Goal: Task Accomplishment & Management: Complete application form

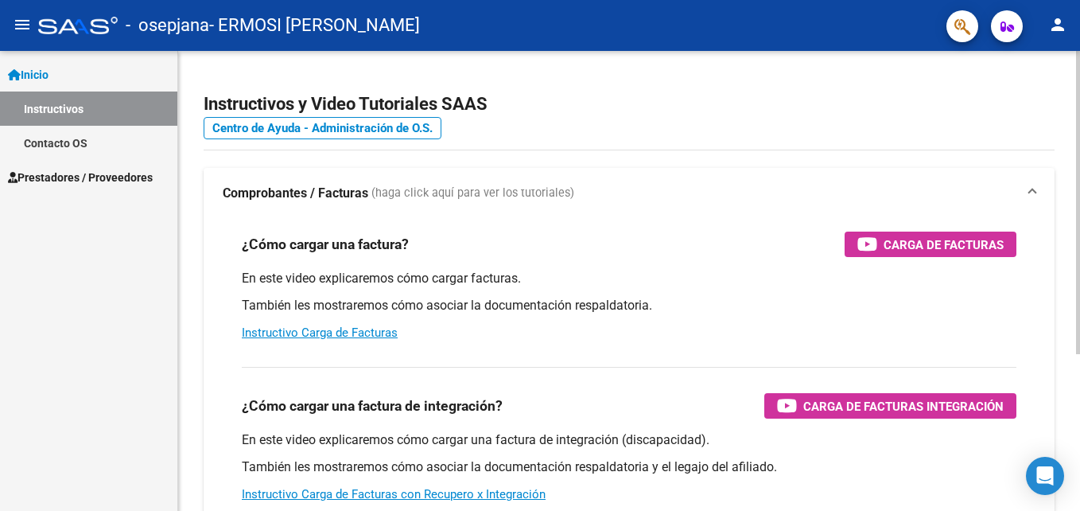
click at [1070, 200] on div "Instructivos y Video Tutoriales SAAS Centro de Ayuda - Administración de O.S. C…" at bounding box center [631, 399] width 906 height 697
click at [1070, 200] on div "Instructivos y Video Tutoriales SAAS Centro de Ayuda - Administración de O.S. C…" at bounding box center [629, 399] width 902 height 697
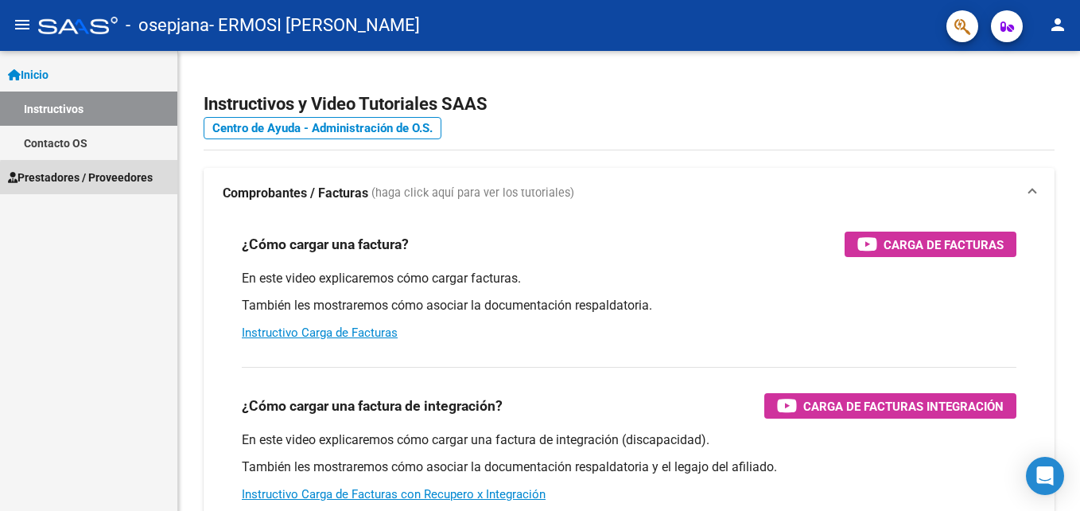
click at [123, 181] on span "Prestadores / Proveedores" at bounding box center [80, 177] width 145 height 17
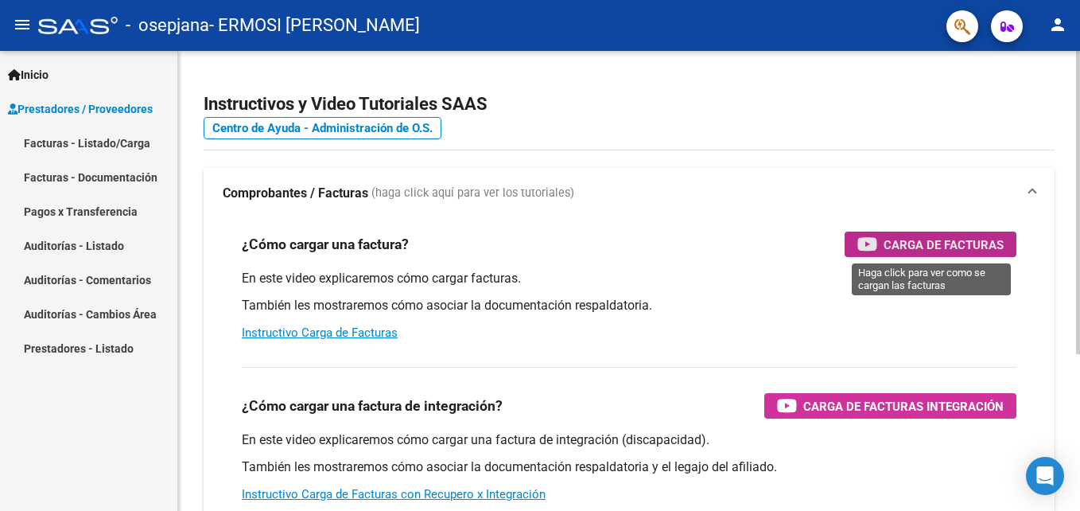
click at [925, 236] on span "Carga de Facturas" at bounding box center [944, 245] width 120 height 20
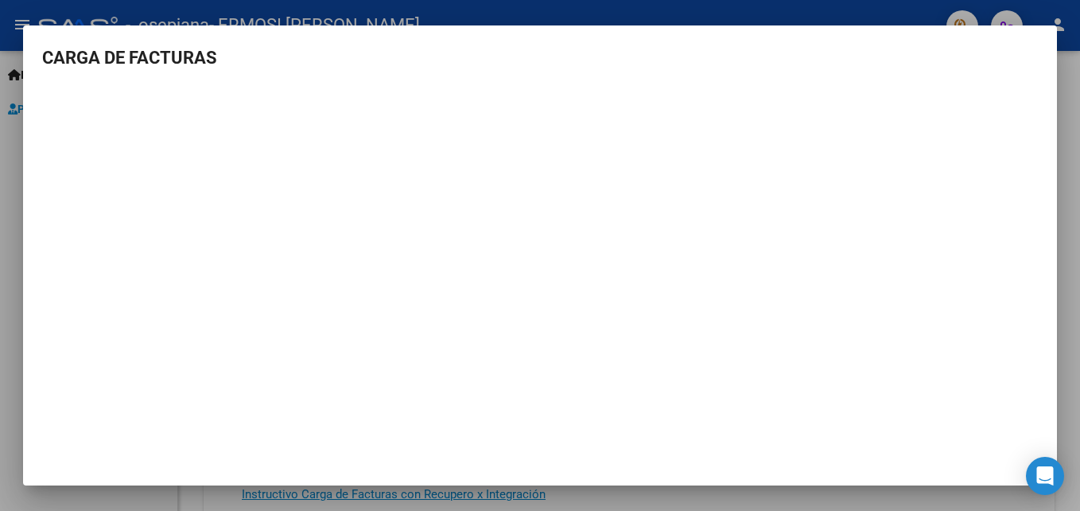
click at [992, 464] on mat-dialog-container "CARGA DE FACTURAS" at bounding box center [540, 255] width 1034 height 460
click at [1048, 33] on mat-dialog-container "CARGA DE FACTURAS" at bounding box center [540, 255] width 1034 height 460
click at [1068, 78] on div at bounding box center [540, 255] width 1080 height 511
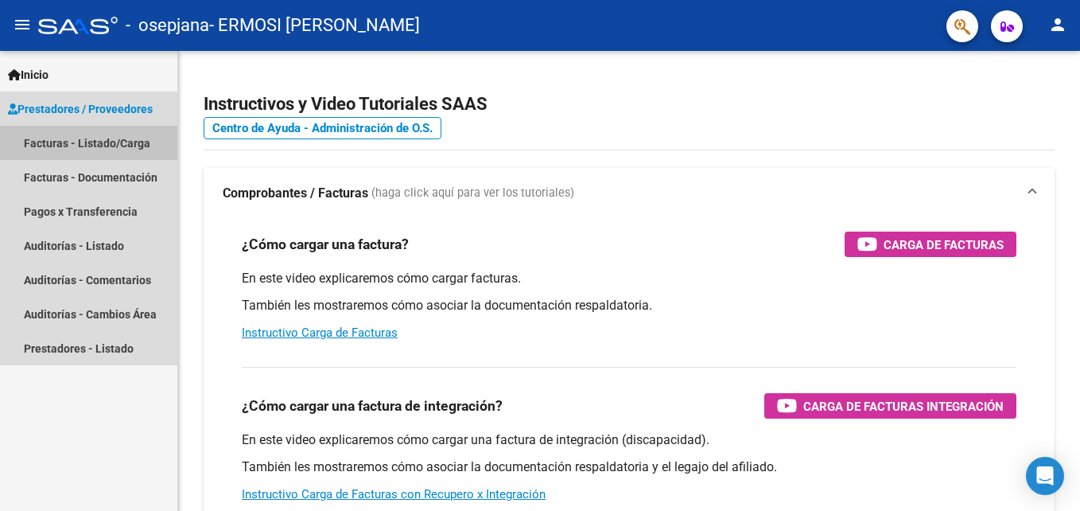
click at [133, 140] on link "Facturas - Listado/Carga" at bounding box center [88, 143] width 177 height 34
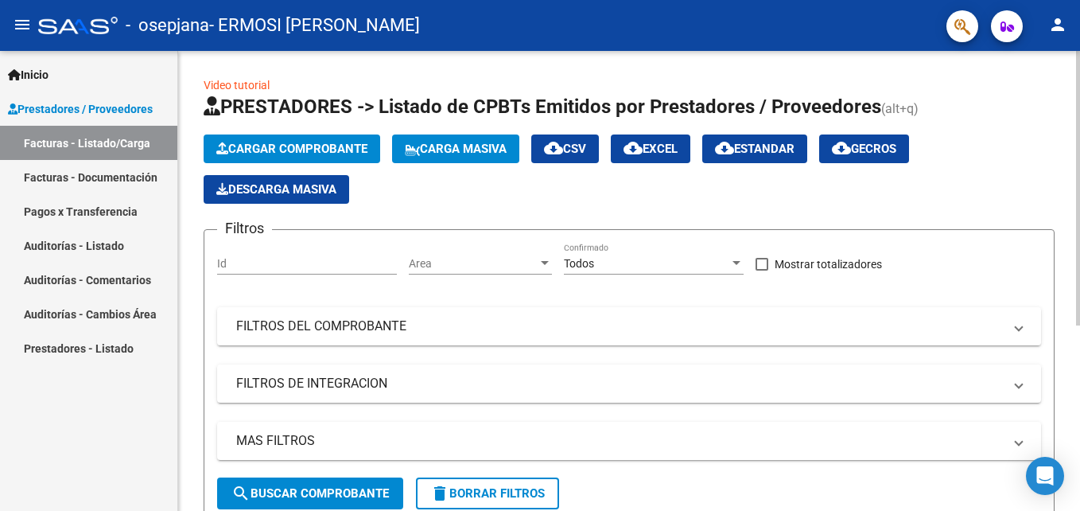
click at [312, 153] on span "Cargar Comprobante" at bounding box center [291, 149] width 151 height 14
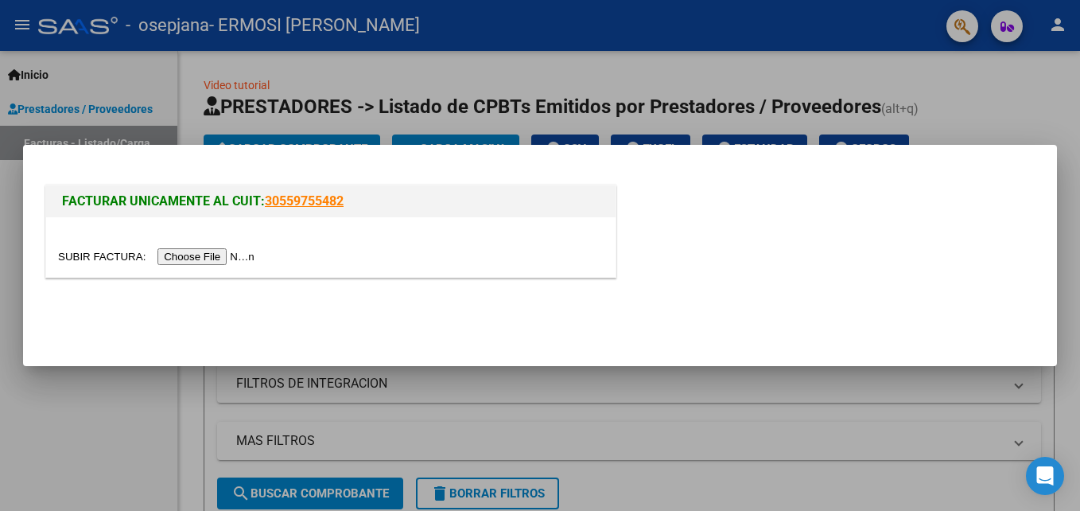
click at [213, 255] on input "file" at bounding box center [158, 256] width 201 height 17
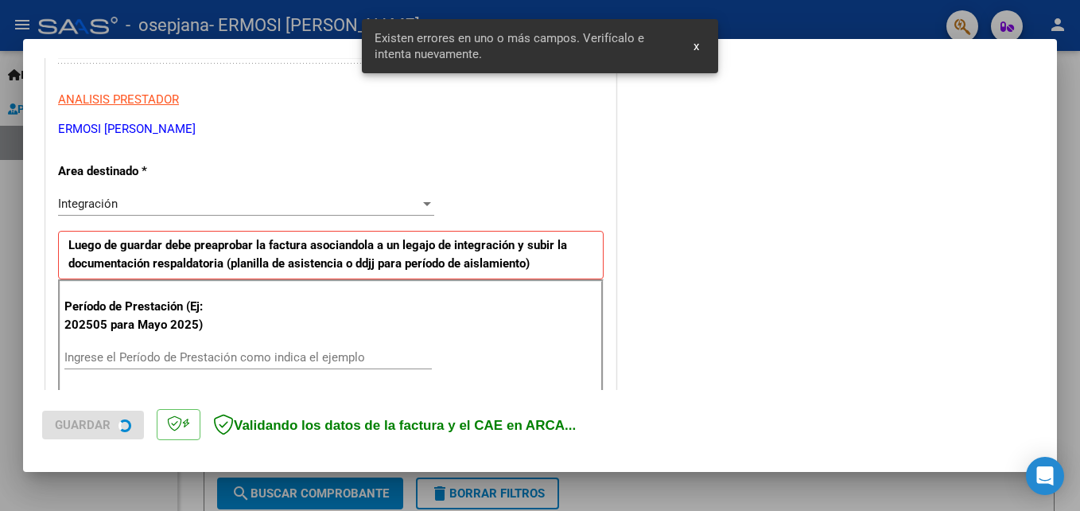
scroll to position [358, 0]
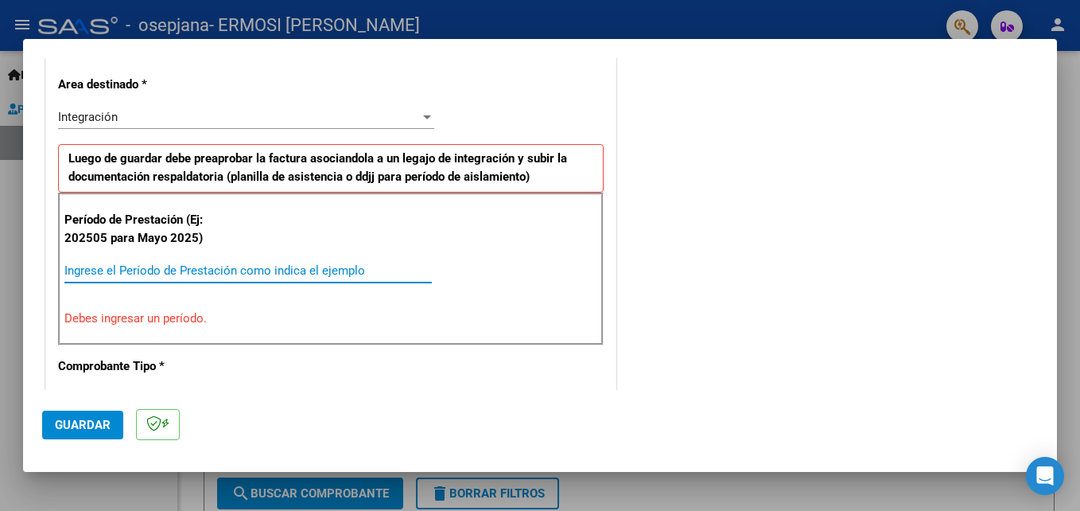
click at [232, 273] on input "Ingrese el Período de Prestación como indica el ejemplo" at bounding box center [247, 270] width 367 height 14
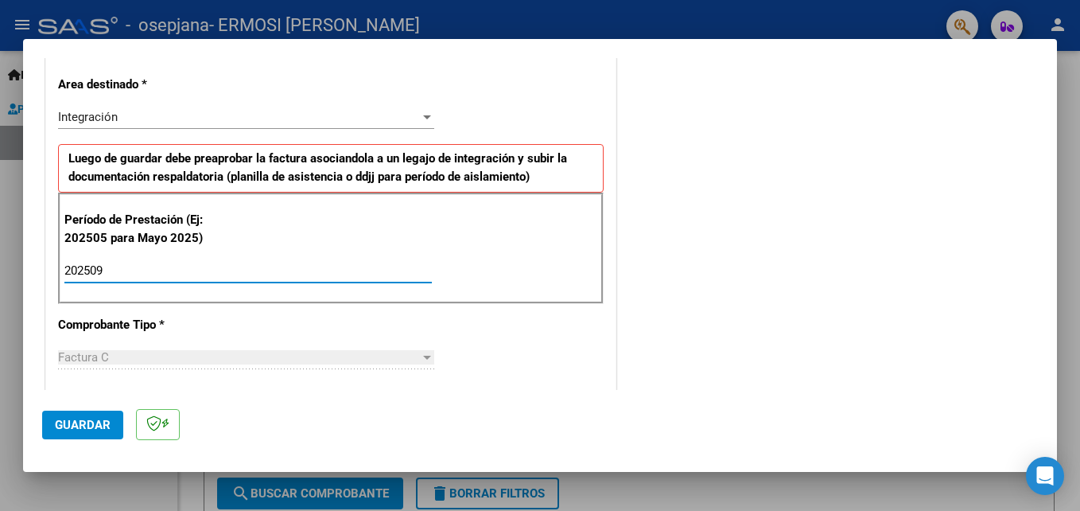
type input "202509"
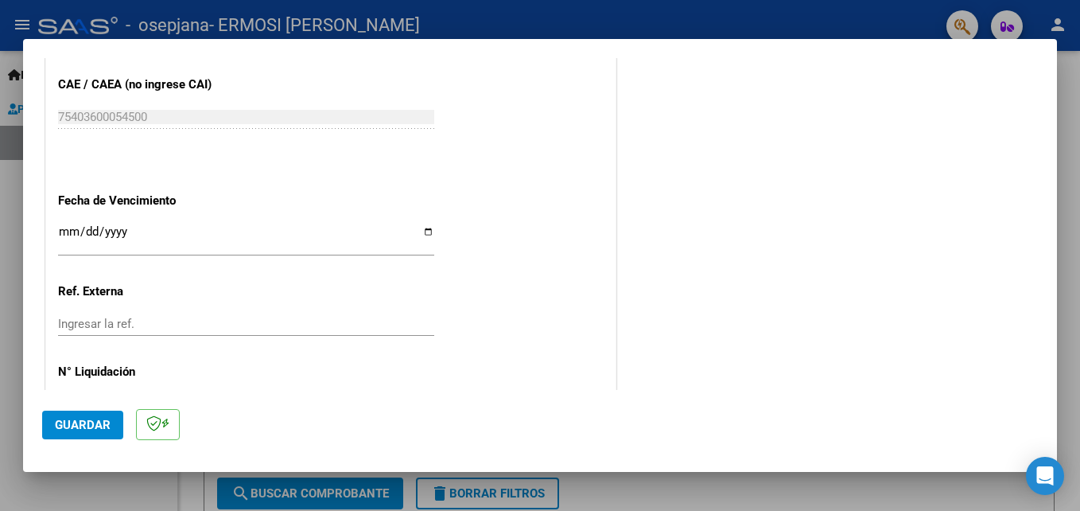
scroll to position [1068, 0]
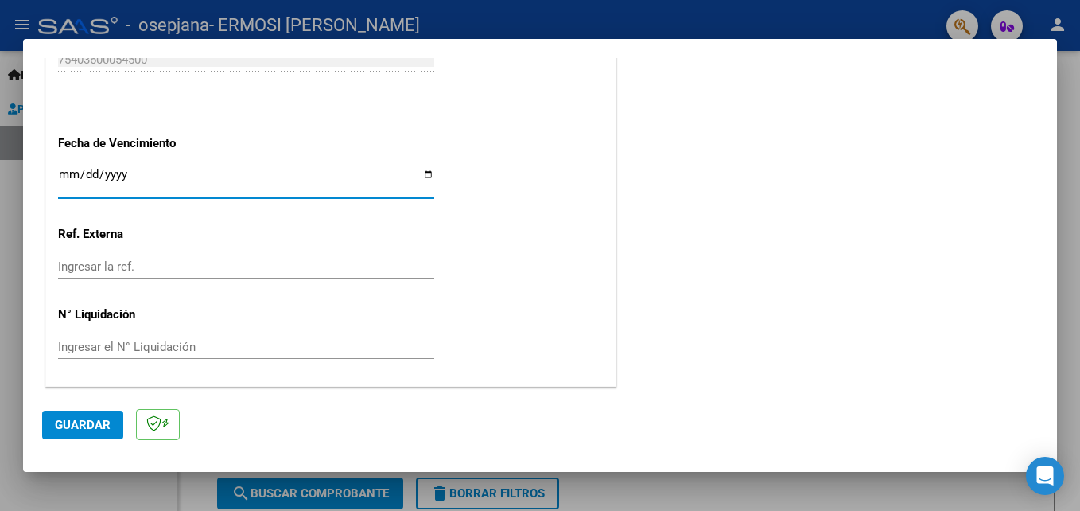
click at [423, 178] on input "Ingresar la fecha" at bounding box center [246, 180] width 376 height 25
type input "[DATE]"
drag, startPoint x: 1067, startPoint y: 378, endPoint x: 417, endPoint y: 306, distance: 653.7
click at [417, 306] on div "COMPROBANTE VER COMPROBANTE El comprobante fue leído exitosamente. DATOS DEL CO…" at bounding box center [540, 255] width 1080 height 511
click at [291, 405] on mat-dialog-actions "Guardar" at bounding box center [540, 421] width 996 height 63
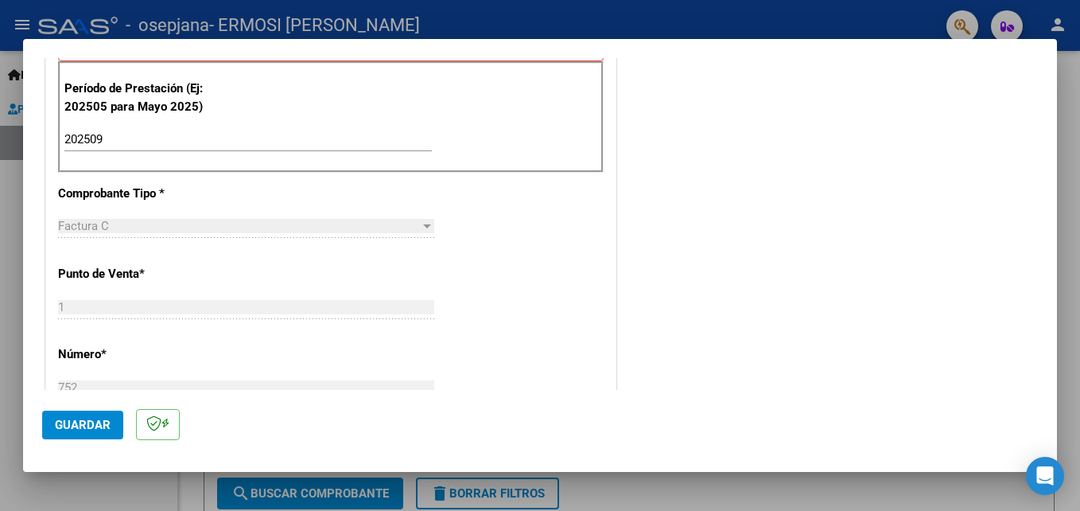
scroll to position [200, 0]
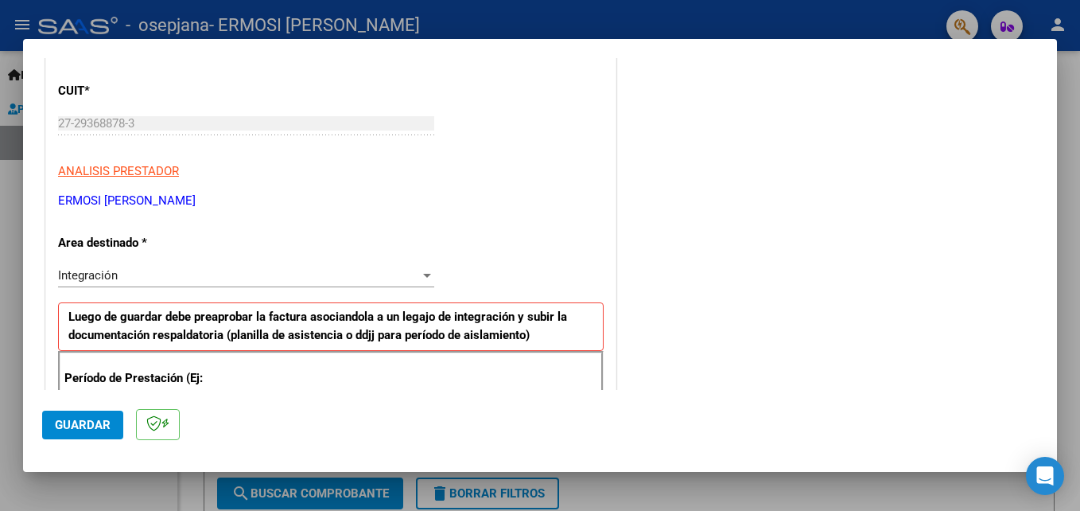
click at [425, 278] on div at bounding box center [427, 275] width 14 height 13
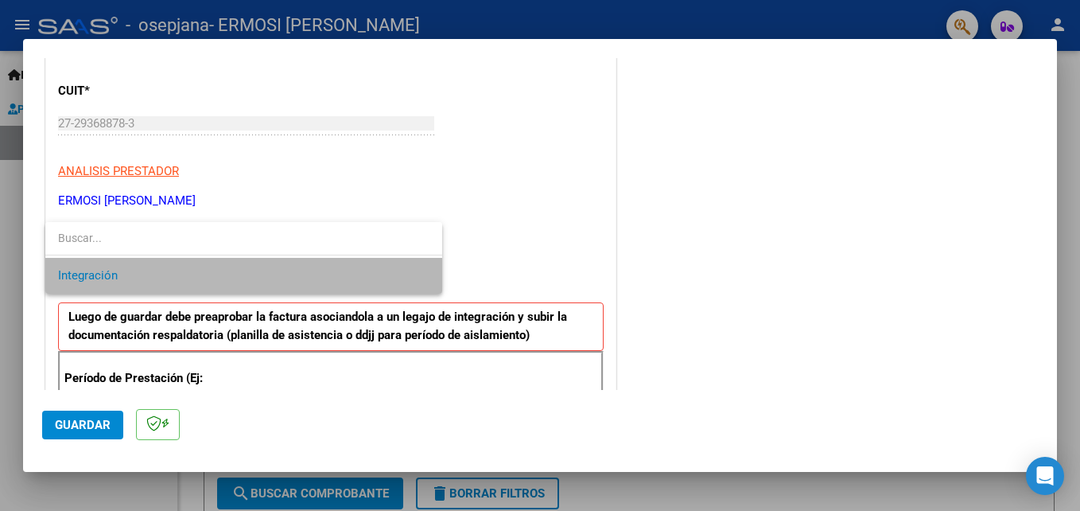
click at [425, 278] on span "Integración" at bounding box center [243, 276] width 371 height 36
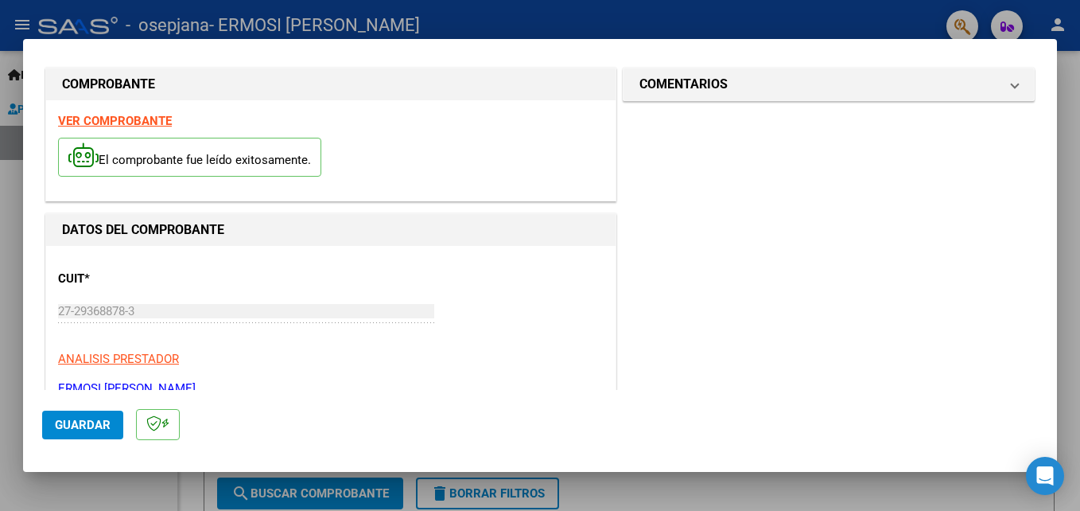
scroll to position [0, 0]
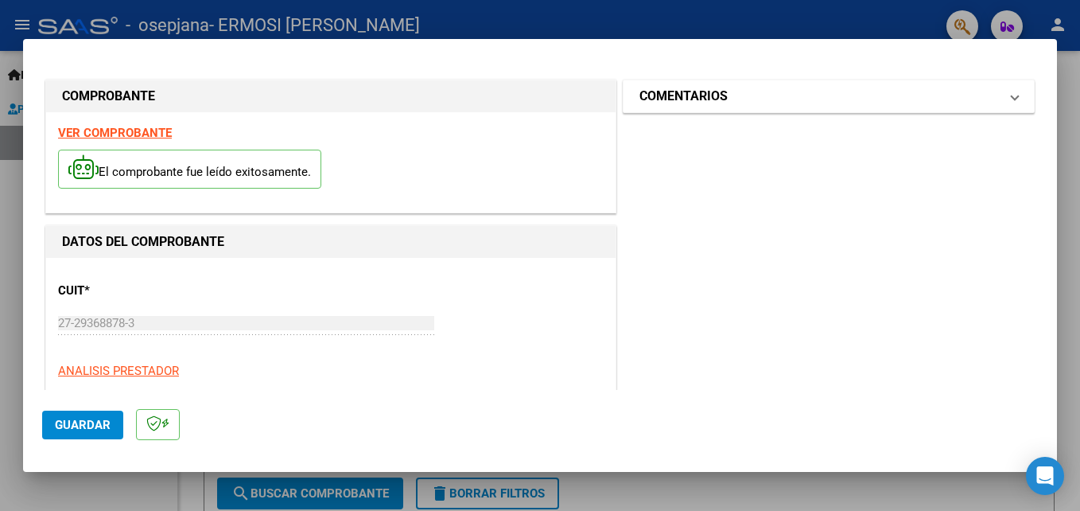
click at [791, 89] on mat-panel-title "COMENTARIOS" at bounding box center [818, 96] width 359 height 19
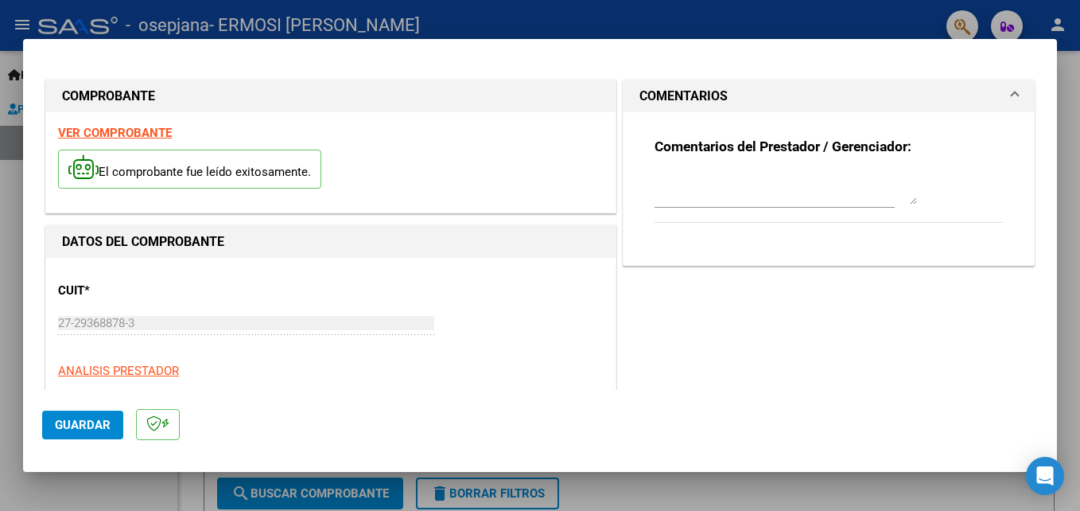
click at [791, 89] on mat-panel-title "COMENTARIOS" at bounding box center [818, 96] width 359 height 19
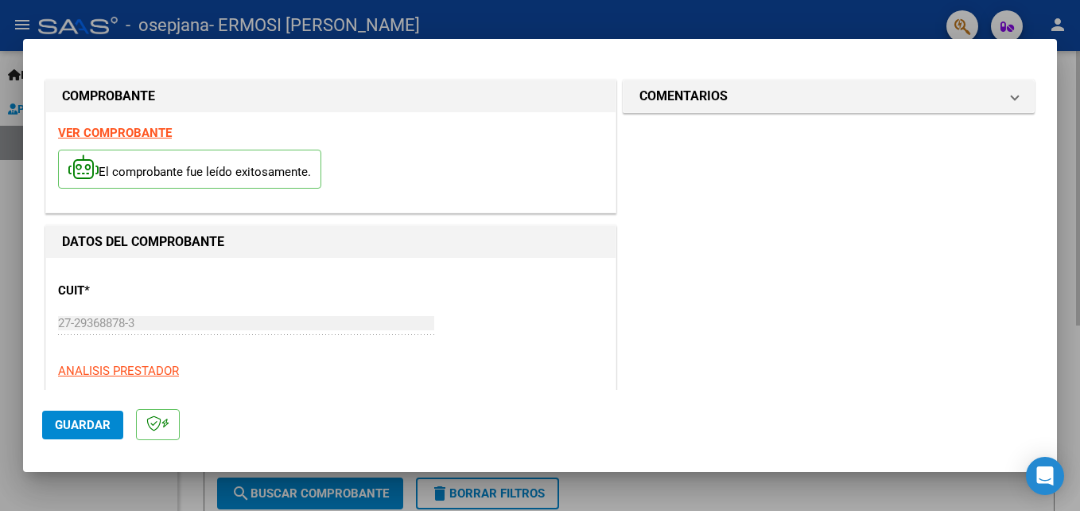
drag, startPoint x: 1065, startPoint y: 94, endPoint x: 1073, endPoint y: 152, distance: 58.6
click at [1073, 152] on div at bounding box center [540, 255] width 1080 height 511
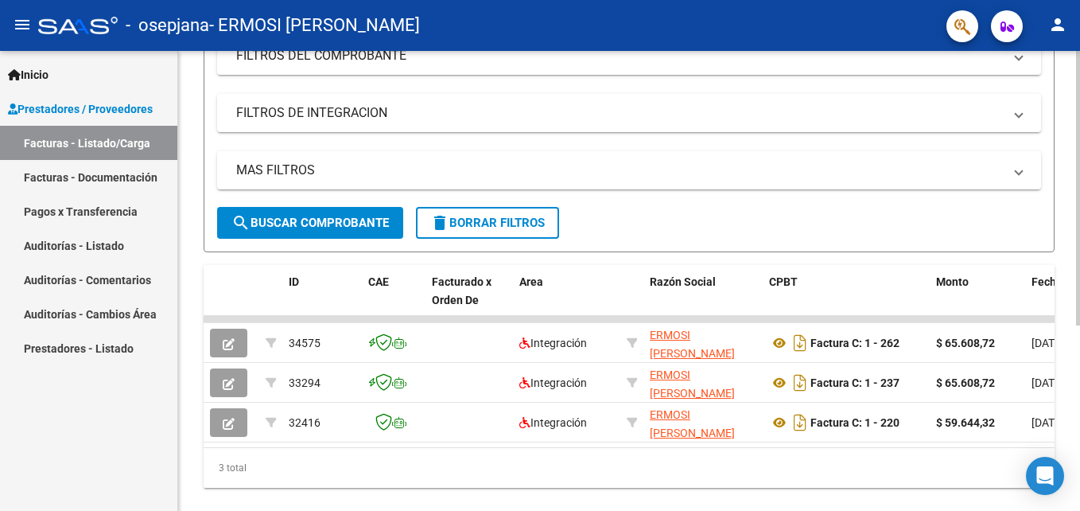
scroll to position [274, 0]
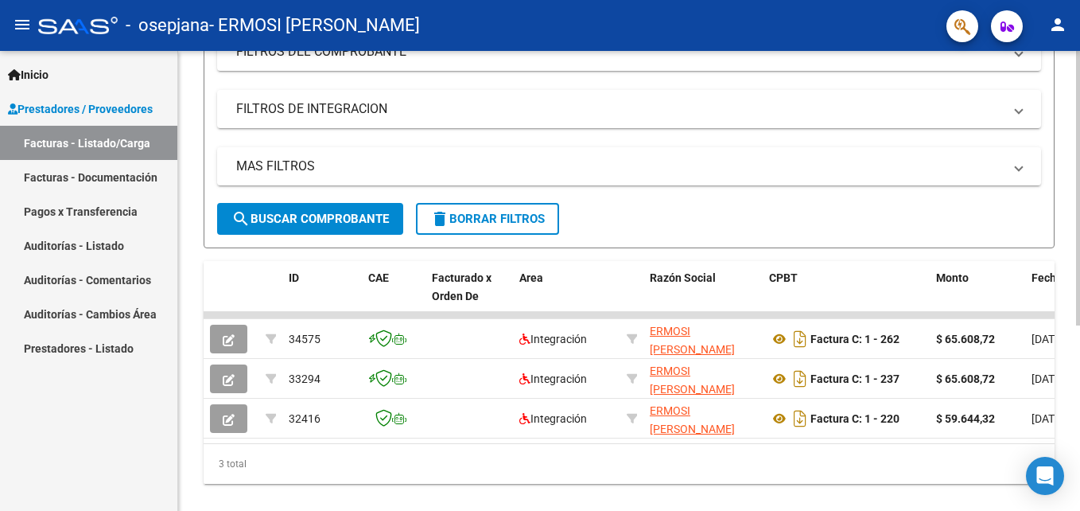
click at [1079, 445] on html "menu - osepjana - ERMOSI [PERSON_NAME] person Inicio Instructivos Contacto OS P…" at bounding box center [540, 255] width 1080 height 511
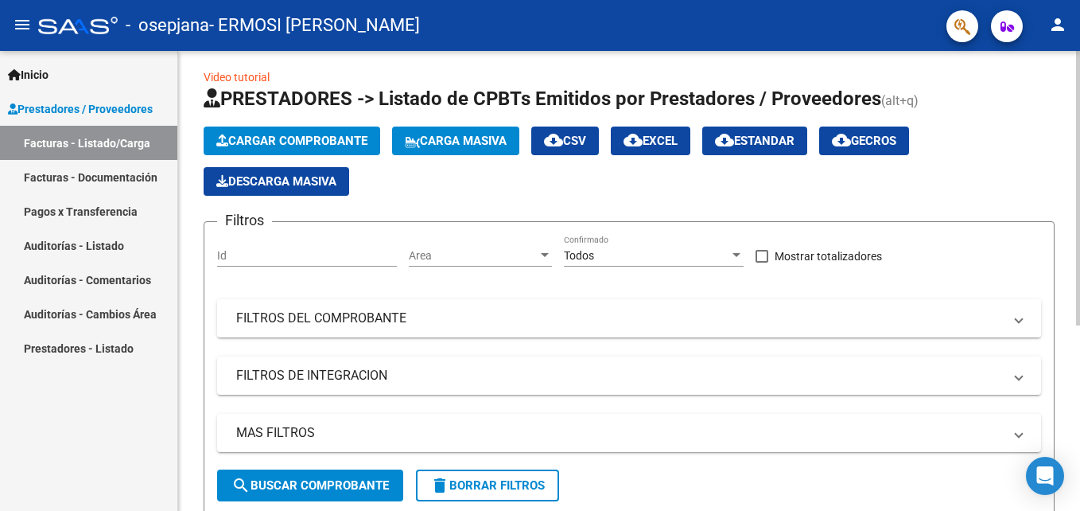
scroll to position [0, 0]
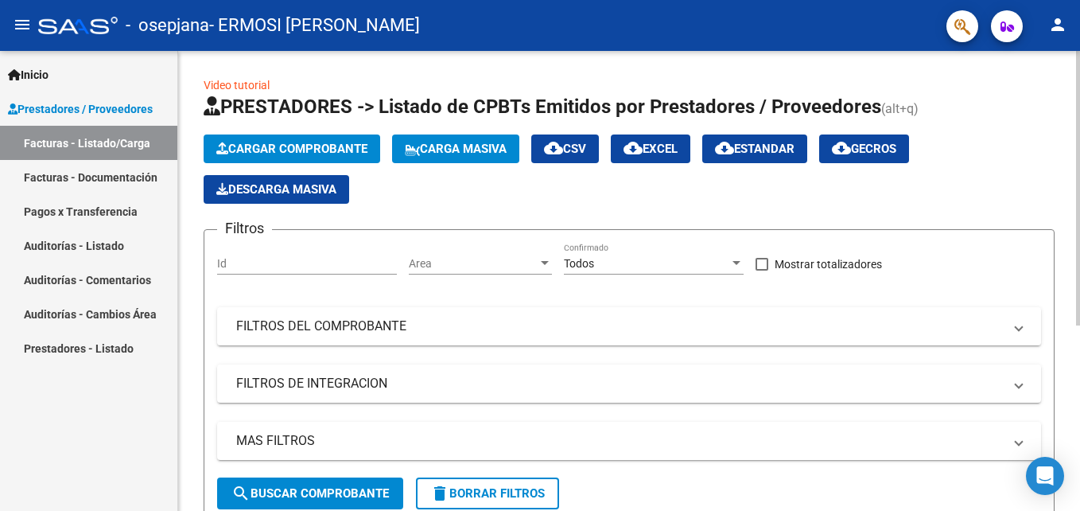
click at [1076, 111] on div at bounding box center [1078, 188] width 4 height 274
click at [321, 146] on span "Cargar Comprobante" at bounding box center [291, 149] width 151 height 14
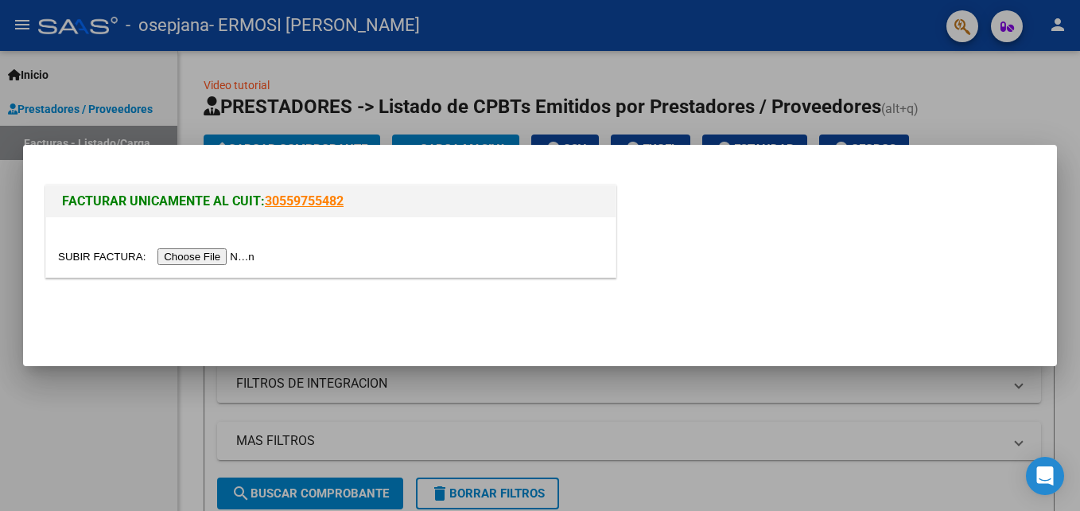
click at [206, 257] on input "file" at bounding box center [158, 256] width 201 height 17
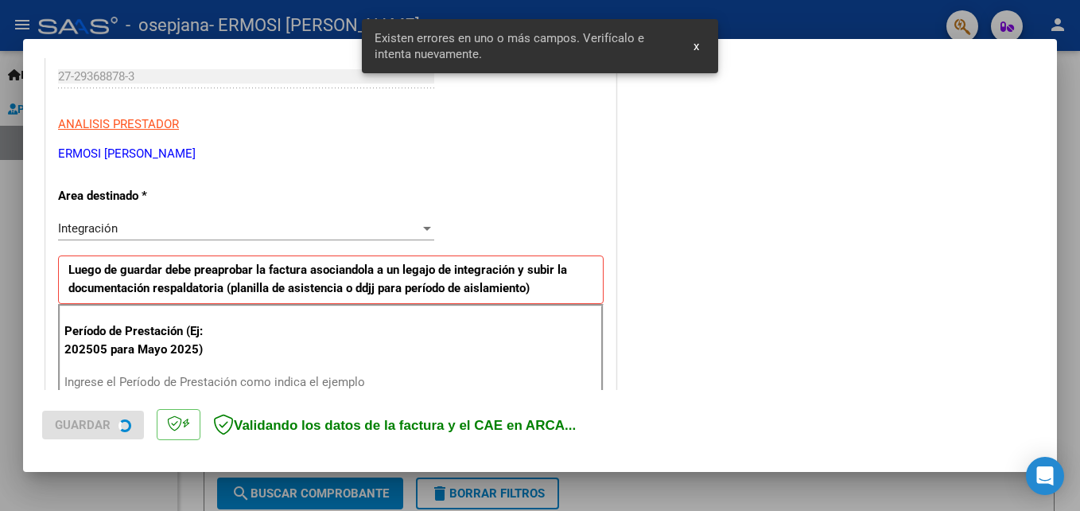
scroll to position [358, 0]
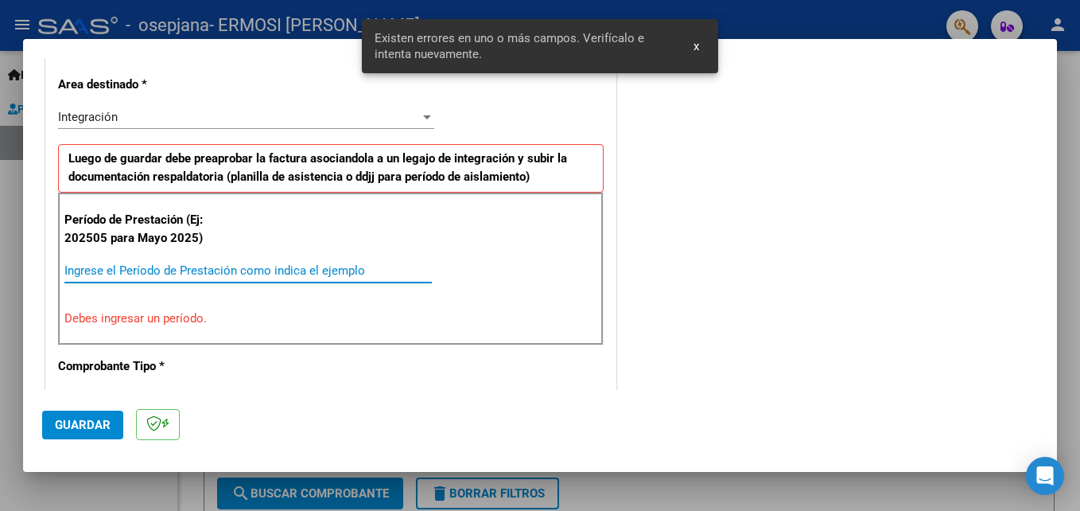
click at [200, 267] on input "Ingrese el Período de Prestación como indica el ejemplo" at bounding box center [247, 270] width 367 height 14
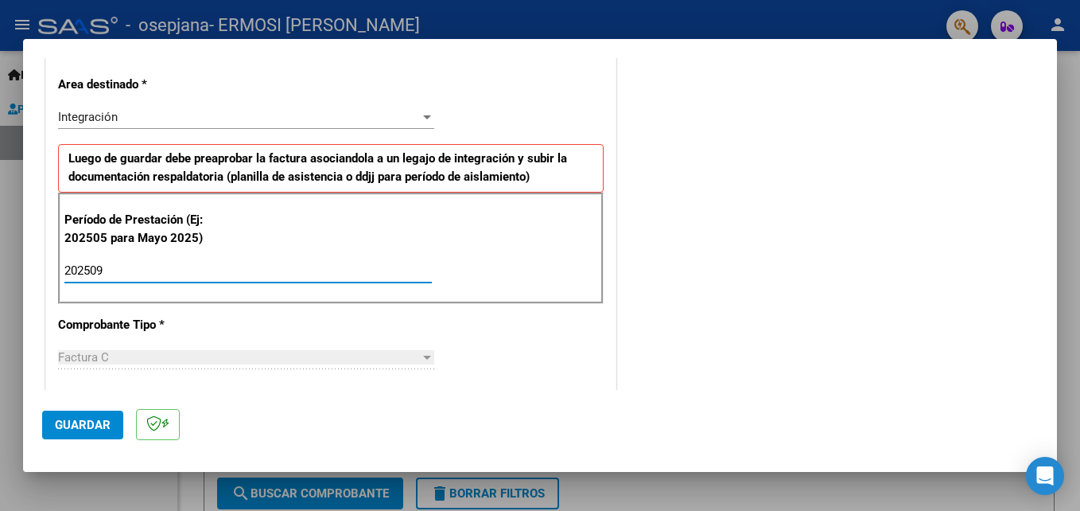
type input "202509"
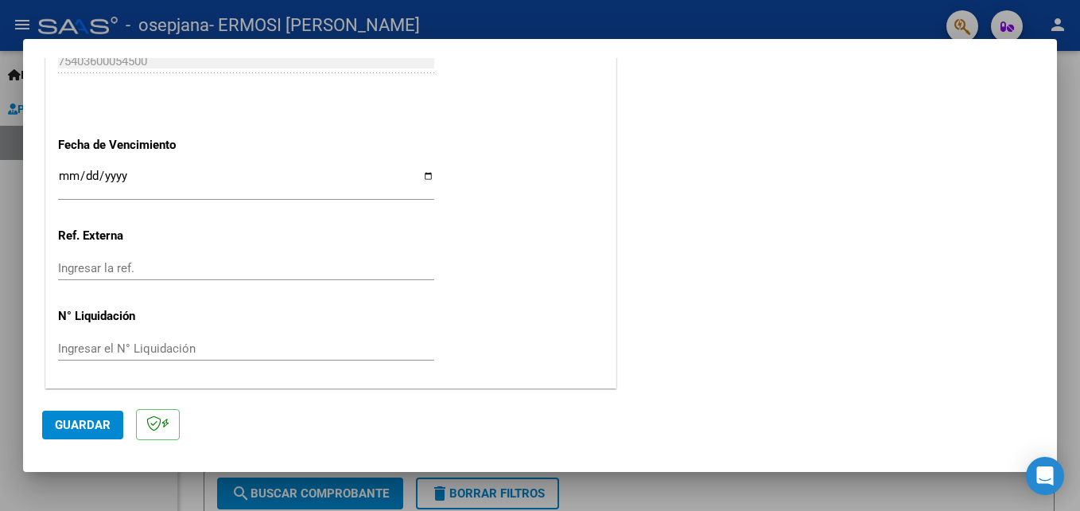
scroll to position [1068, 0]
click at [429, 173] on input "Ingresar la fecha" at bounding box center [246, 180] width 376 height 25
type input "[DATE]"
click at [96, 433] on button "Guardar" at bounding box center [82, 424] width 81 height 29
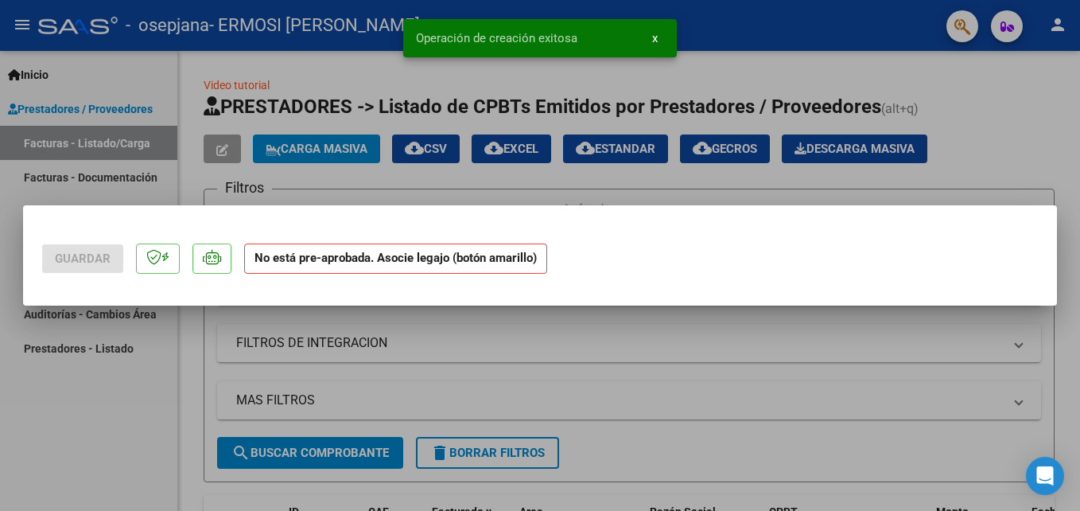
scroll to position [0, 0]
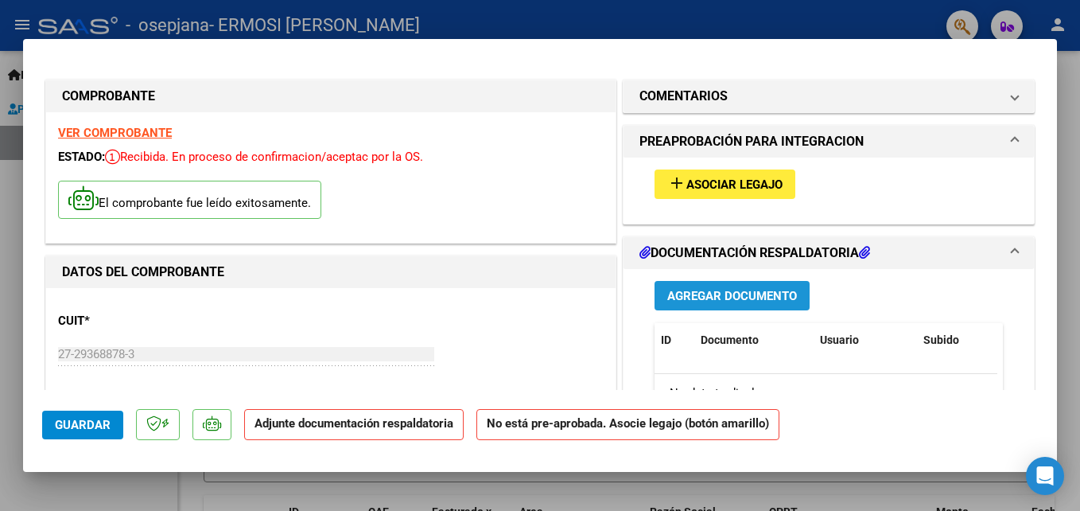
click at [783, 295] on span "Agregar Documento" at bounding box center [732, 296] width 130 height 14
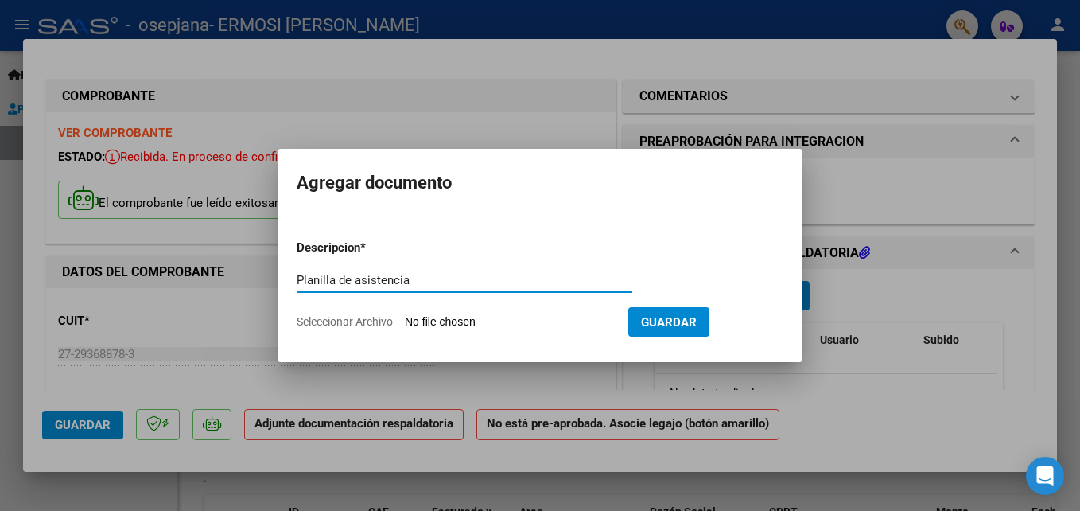
type input "Planilla de asistencia"
click at [535, 320] on input "Seleccionar Archivo" at bounding box center [510, 322] width 211 height 15
click at [510, 324] on input "Seleccionar Archivo" at bounding box center [510, 322] width 211 height 15
type input "C:\fakepath\Asistencia, [PERSON_NAME]. [DATE].pdf"
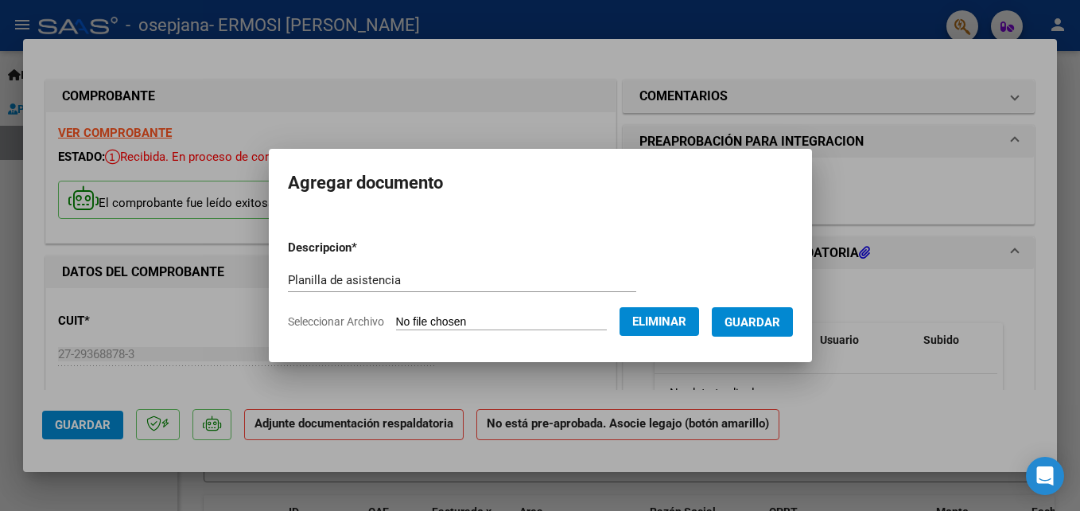
click at [779, 319] on span "Guardar" at bounding box center [753, 322] width 56 height 14
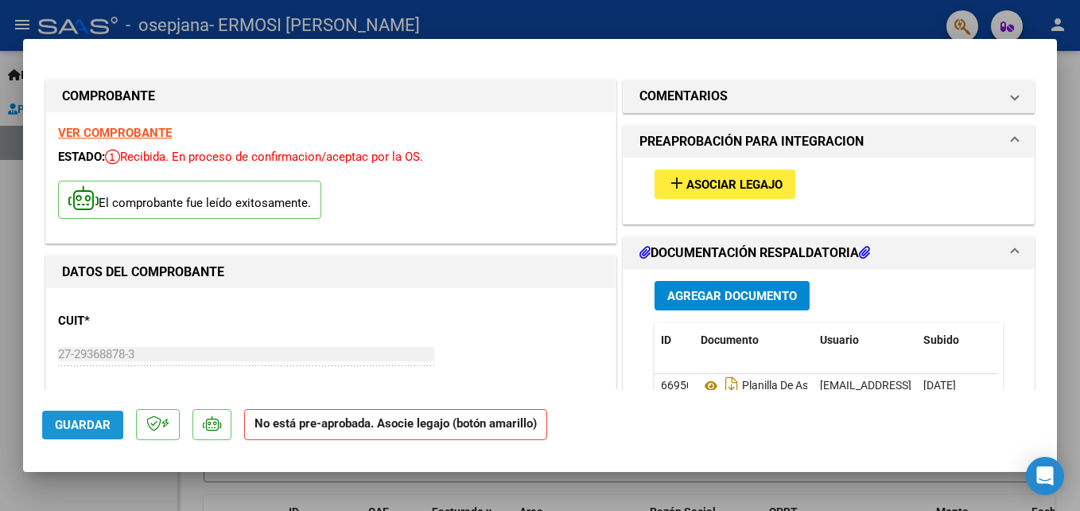
click at [71, 425] on span "Guardar" at bounding box center [83, 425] width 56 height 14
click at [817, 492] on div at bounding box center [540, 255] width 1080 height 511
type input "$ 0,00"
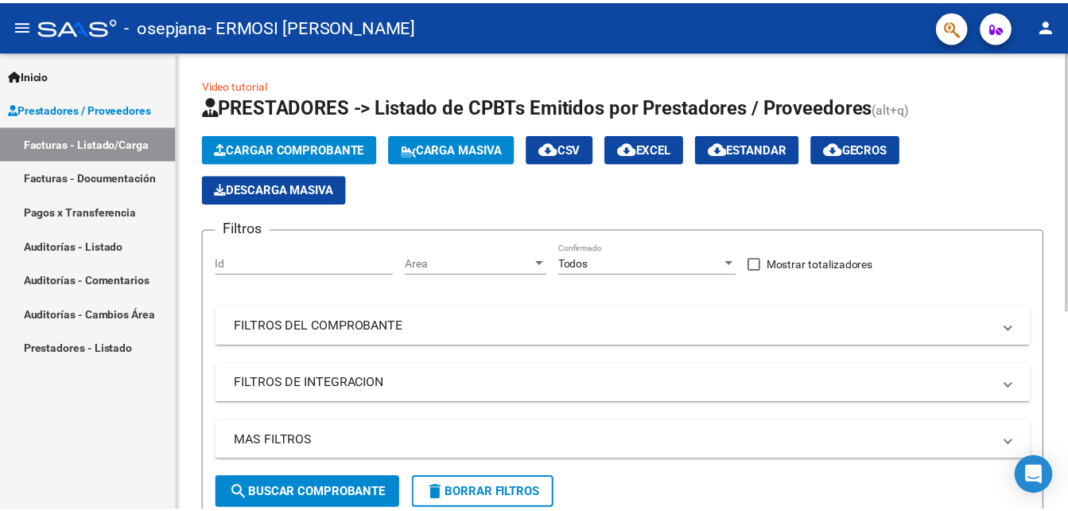
scroll to position [351, 0]
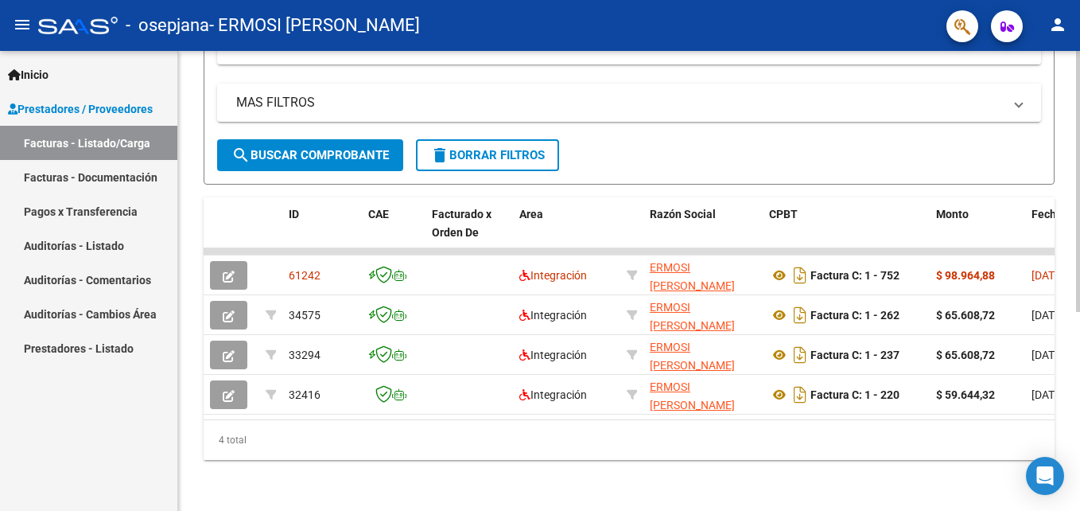
click at [1079, 360] on div at bounding box center [1078, 281] width 4 height 460
click at [1061, 30] on mat-icon "person" at bounding box center [1057, 24] width 19 height 19
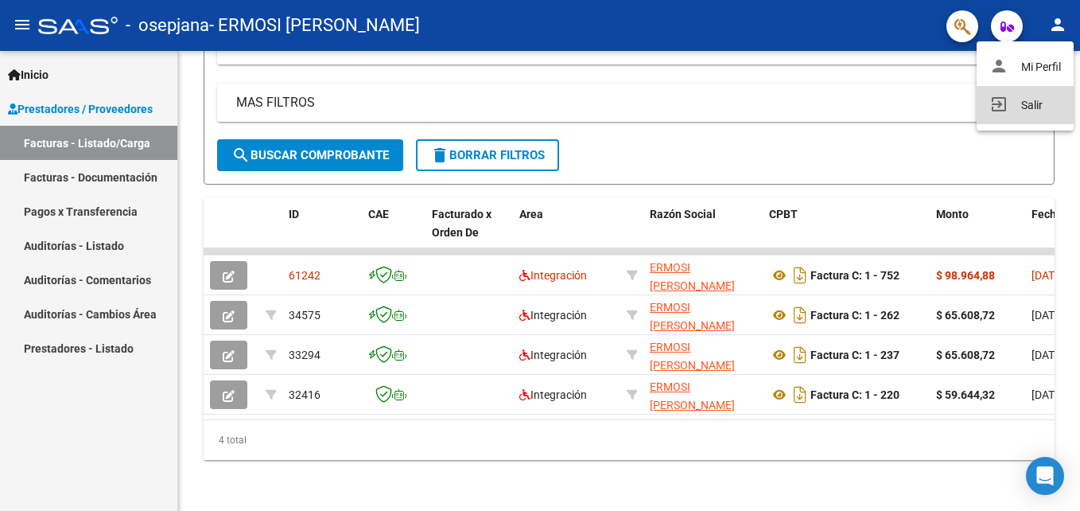
click at [1037, 102] on button "exit_to_app Salir" at bounding box center [1025, 105] width 97 height 38
